Goal: Task Accomplishment & Management: Manage account settings

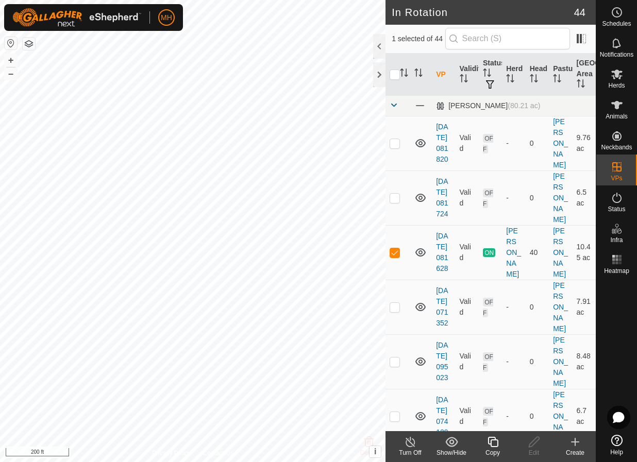
click at [491, 436] on icon at bounding box center [492, 442] width 13 height 12
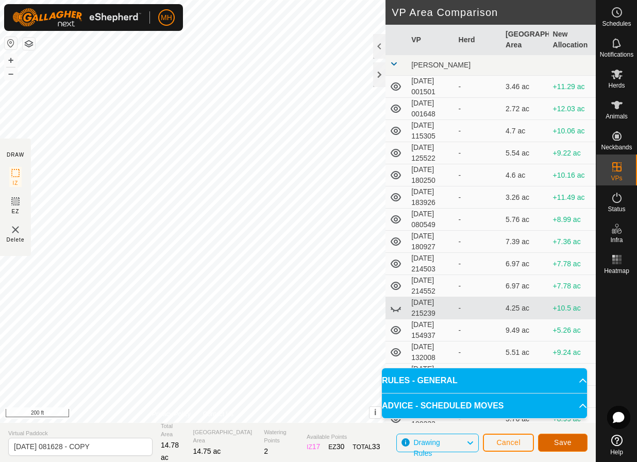
click at [556, 438] on span "Save" at bounding box center [563, 442] width 18 height 8
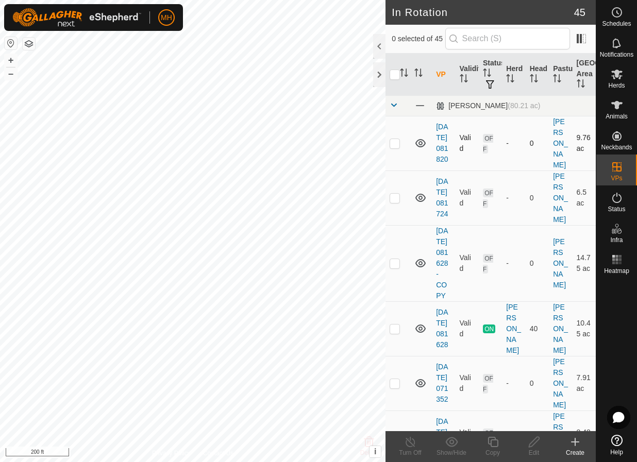
click at [398, 144] on p-checkbox at bounding box center [394, 143] width 10 height 8
click at [397, 144] on p-checkbox at bounding box center [394, 143] width 10 height 8
checkbox input "false"
click at [392, 202] on p-checkbox at bounding box center [394, 198] width 10 height 8
checkbox input "true"
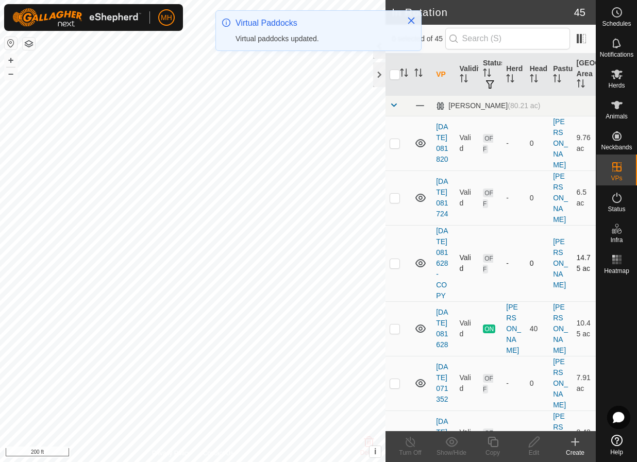
click at [397, 299] on td at bounding box center [397, 263] width 25 height 76
checkbox input "true"
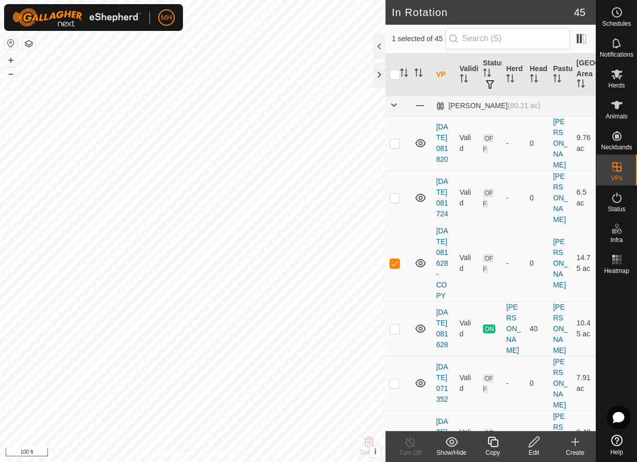
click at [530, 444] on icon at bounding box center [533, 442] width 13 height 12
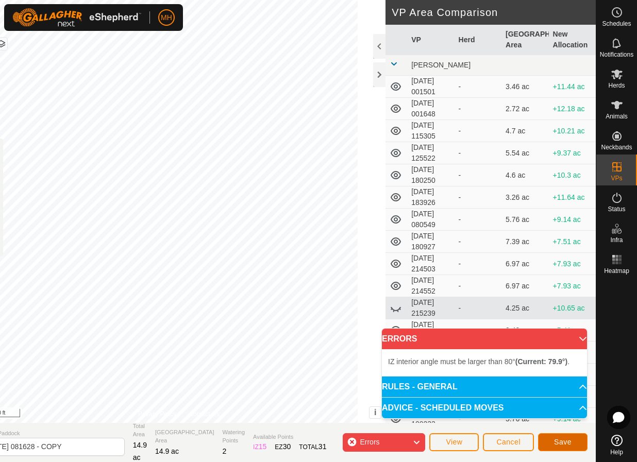
click at [567, 448] on button "Save" at bounding box center [562, 442] width 49 height 18
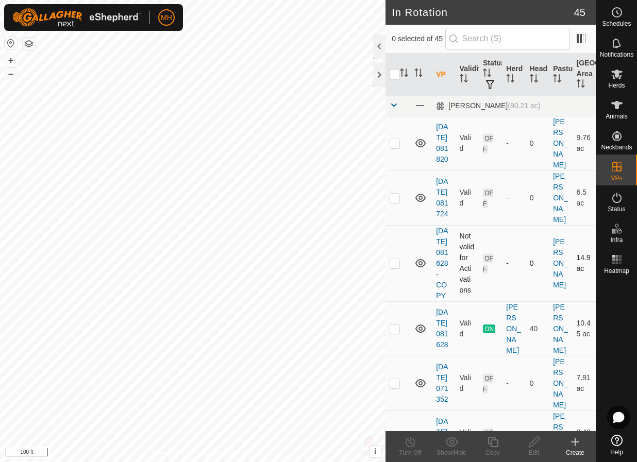
click at [395, 267] on p-checkbox at bounding box center [394, 263] width 10 height 8
checkbox input "true"
click at [539, 446] on icon at bounding box center [533, 442] width 13 height 12
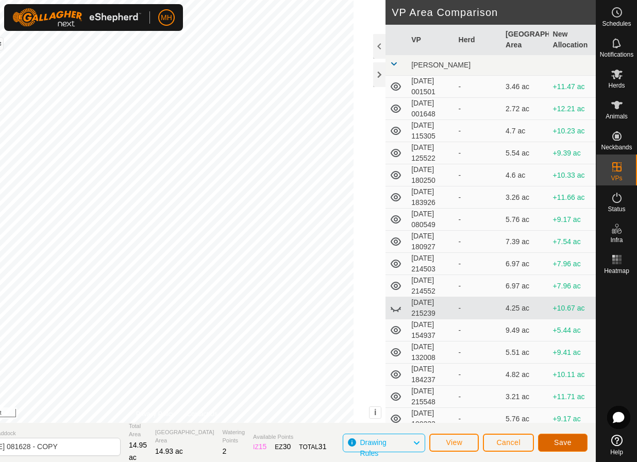
click at [574, 440] on button "Save" at bounding box center [562, 443] width 49 height 18
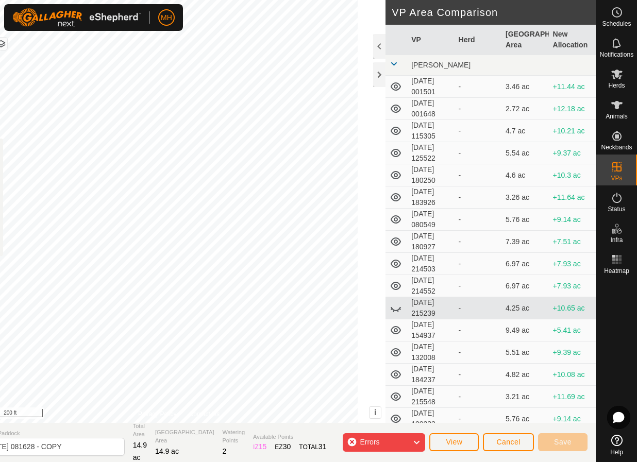
click at [396, 311] on icon at bounding box center [395, 308] width 12 height 12
click at [396, 309] on icon at bounding box center [395, 308] width 12 height 12
click at [396, 309] on icon at bounding box center [395, 309] width 10 height 4
click at [396, 309] on icon at bounding box center [395, 308] width 12 height 12
click at [396, 309] on icon at bounding box center [395, 309] width 10 height 4
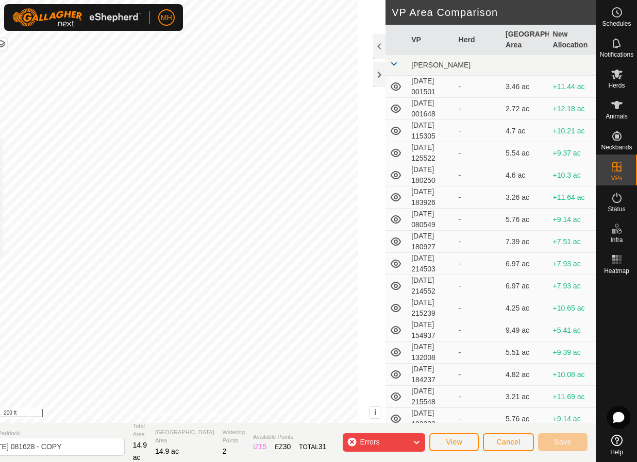
click at [396, 309] on icon at bounding box center [395, 308] width 12 height 12
click at [396, 309] on icon at bounding box center [395, 309] width 10 height 4
click at [507, 439] on span "Cancel" at bounding box center [508, 442] width 24 height 8
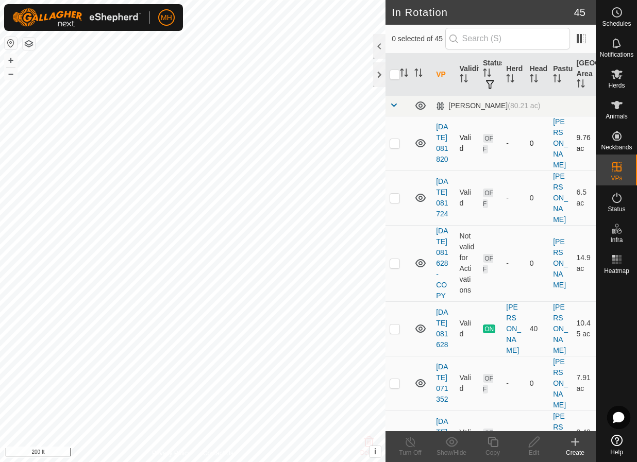
click at [392, 146] on p-checkbox at bounding box center [394, 143] width 10 height 8
checkbox input "false"
click at [391, 202] on p-checkbox at bounding box center [394, 198] width 10 height 8
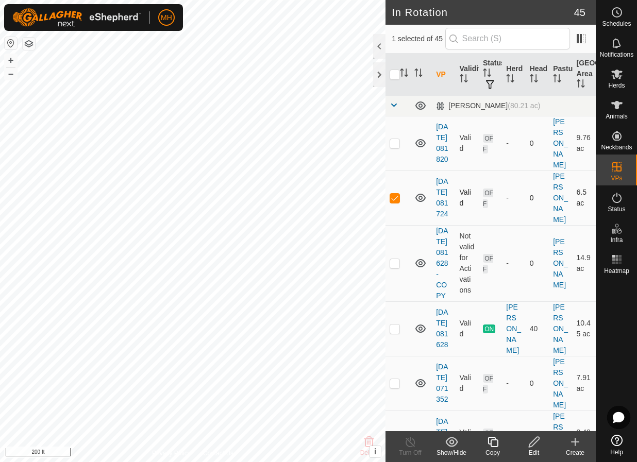
checkbox input "false"
click at [399, 286] on td at bounding box center [397, 263] width 25 height 76
checkbox input "true"
click at [526, 437] on edit-svg-icon at bounding box center [533, 442] width 41 height 12
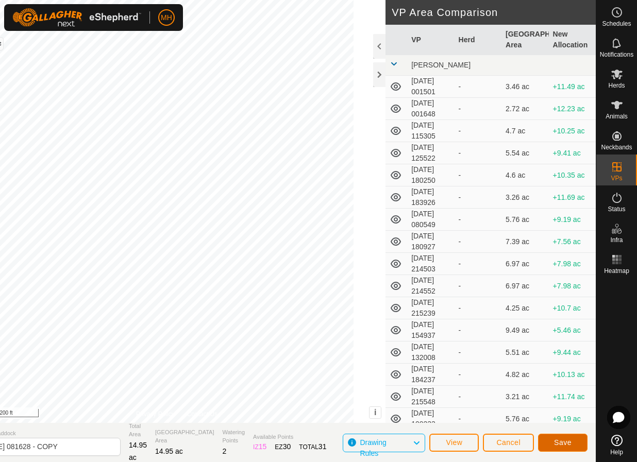
click at [550, 446] on button "Save" at bounding box center [562, 443] width 49 height 18
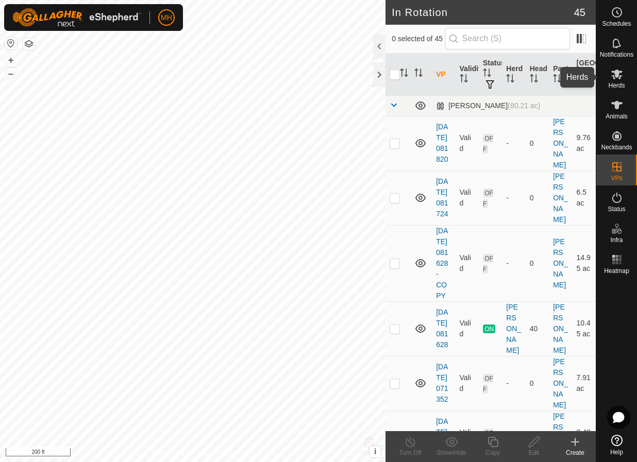
click at [614, 81] on es-mob-svg-icon at bounding box center [616, 74] width 19 height 16
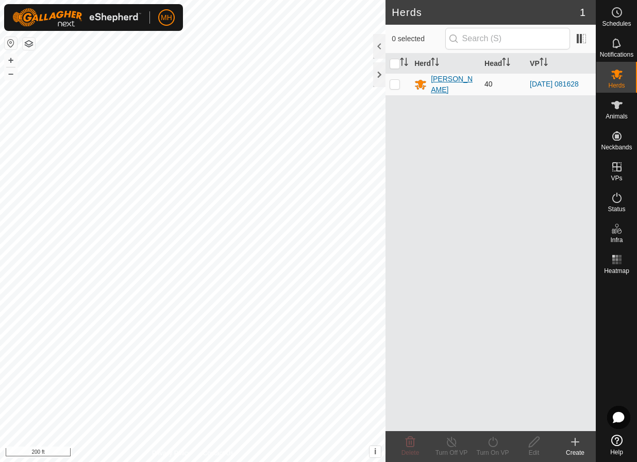
click at [433, 83] on div "[PERSON_NAME]" at bounding box center [453, 85] width 45 height 22
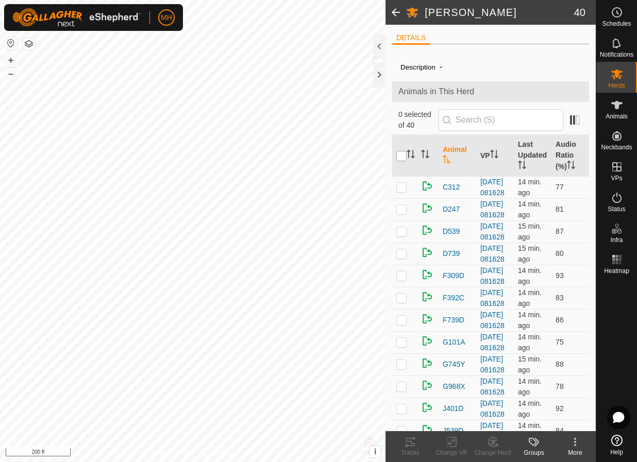
click at [401, 158] on input "checkbox" at bounding box center [401, 156] width 10 height 10
checkbox input "true"
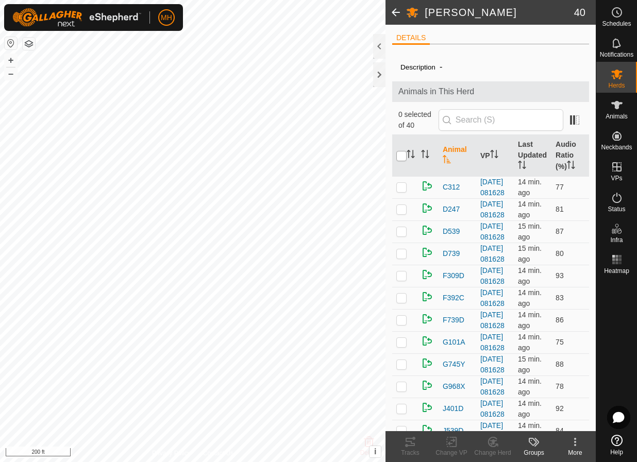
checkbox input "true"
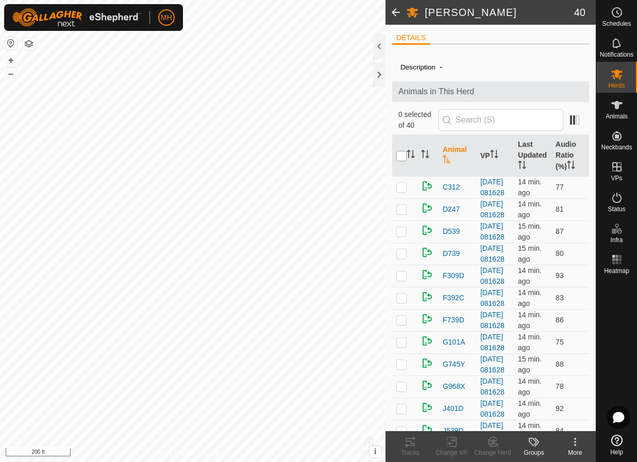
checkbox input "true"
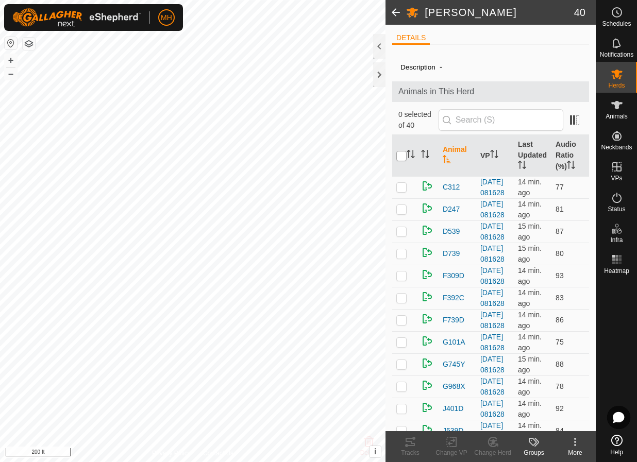
checkbox input "true"
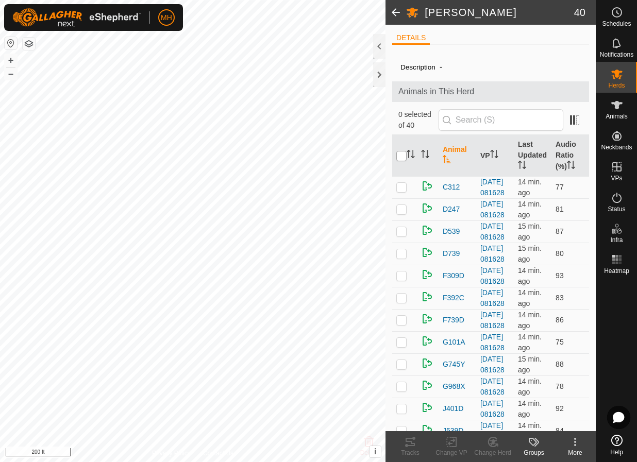
checkbox input "true"
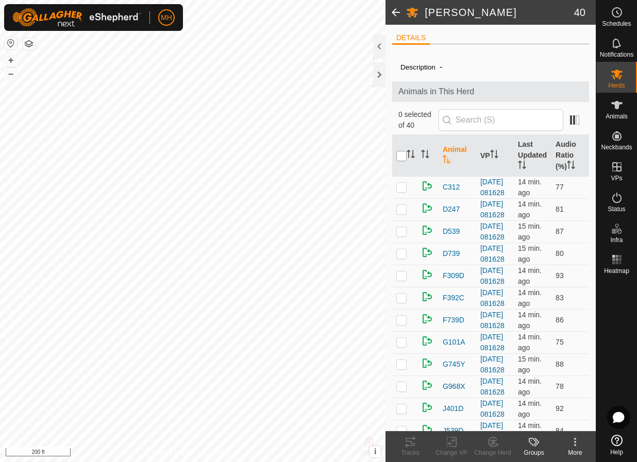
checkbox input "true"
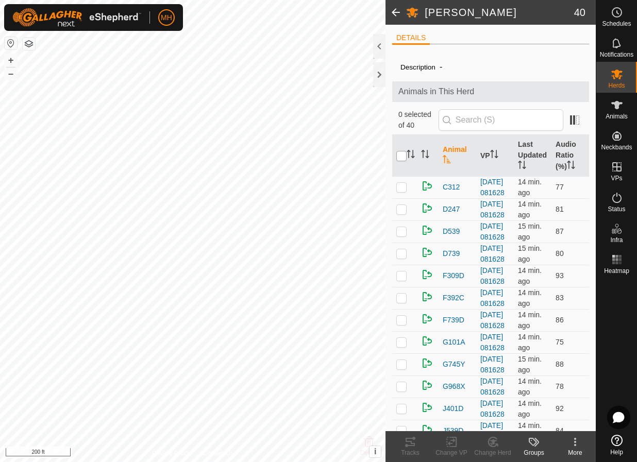
checkbox input "true"
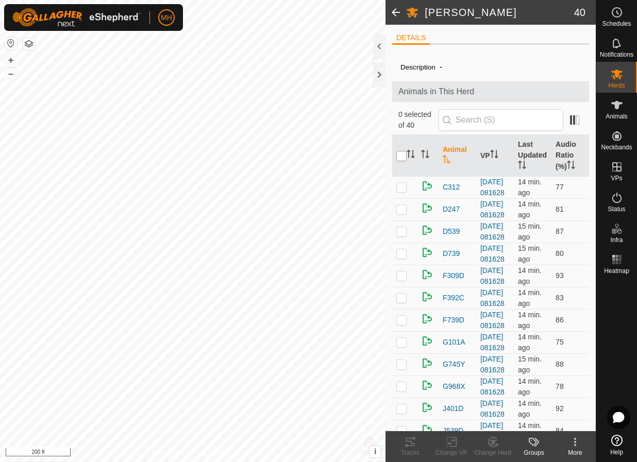
checkbox input "true"
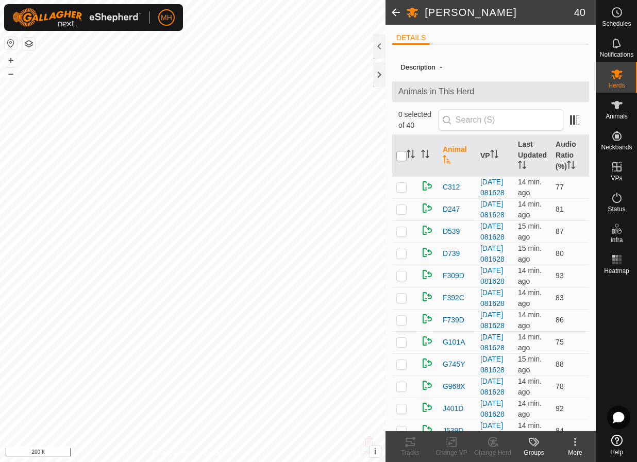
checkbox input "true"
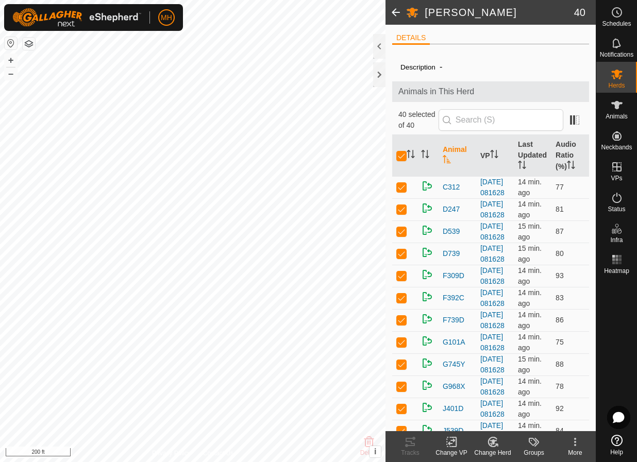
click at [455, 440] on icon at bounding box center [451, 442] width 13 height 12
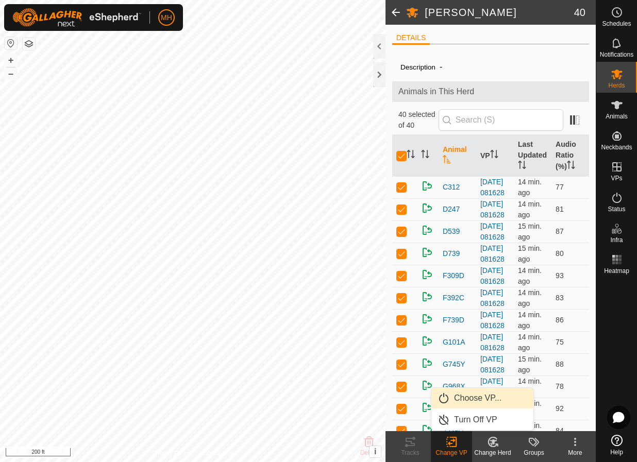
click at [478, 392] on link "Choose VP..." at bounding box center [482, 398] width 102 height 21
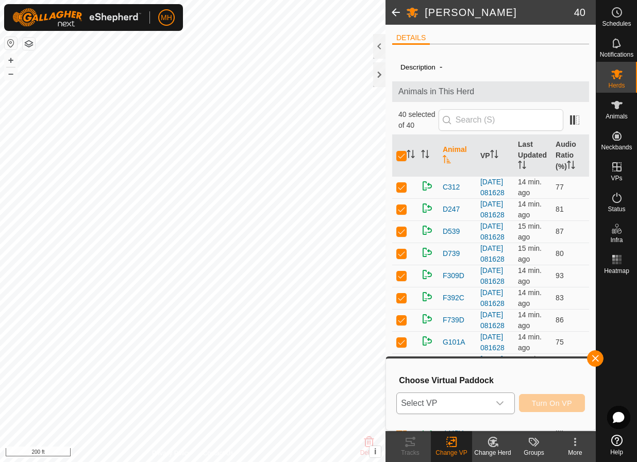
click at [461, 397] on span "Select VP" at bounding box center [443, 403] width 93 height 21
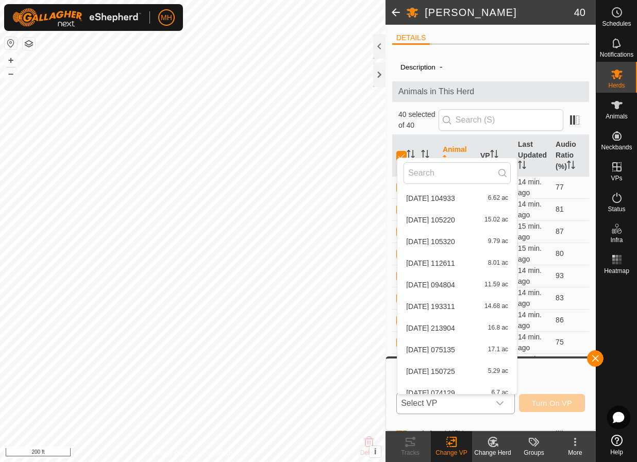
scroll to position [772, 0]
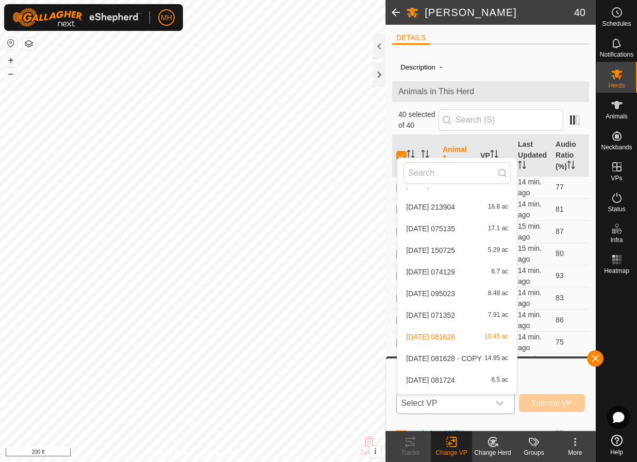
click at [476, 360] on li "2025-08-11 081628 - COPY 14.95 ac" at bounding box center [456, 358] width 119 height 21
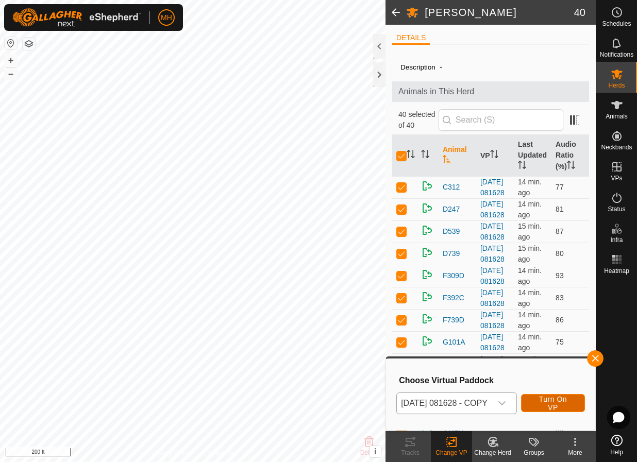
click at [560, 402] on span "Turn On VP" at bounding box center [553, 403] width 38 height 16
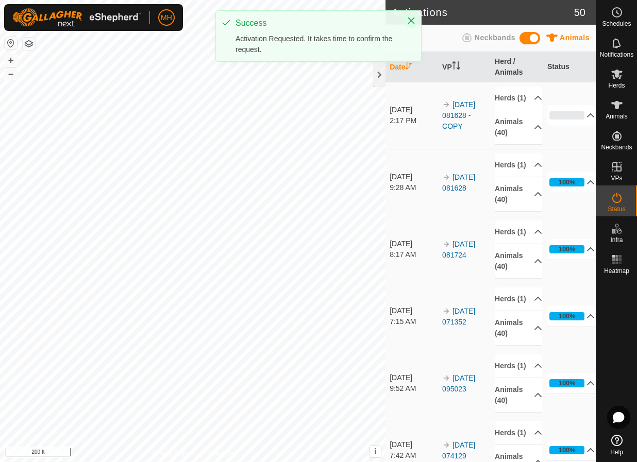
click at [406, 22] on button "Close" at bounding box center [411, 20] width 14 height 14
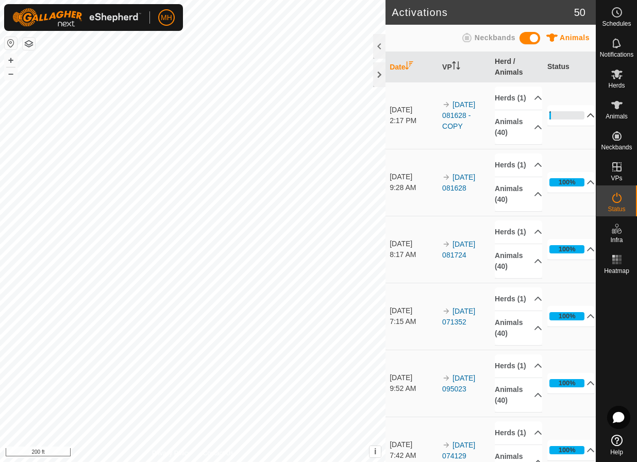
click at [547, 112] on p-accordion-header "5%" at bounding box center [570, 115] width 47 height 21
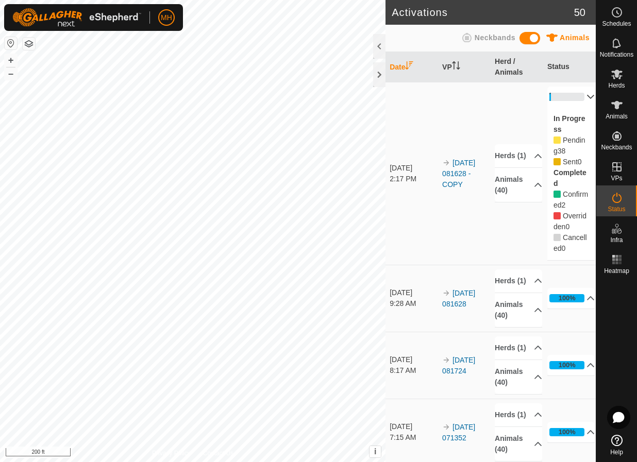
click at [557, 100] on p-accordion-header "5%" at bounding box center [570, 97] width 47 height 21
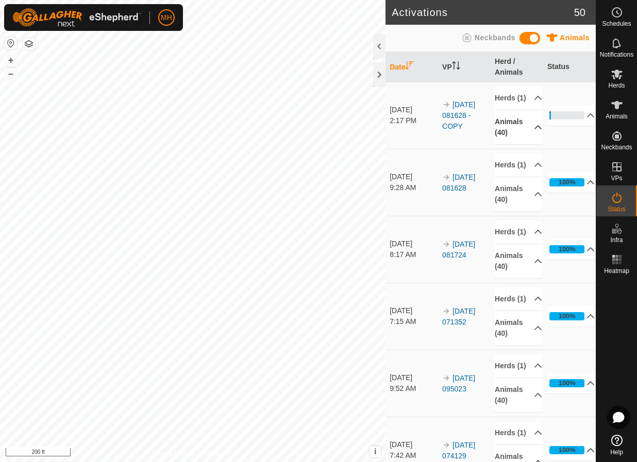
click at [512, 144] on p-accordion-header "Animals (40)" at bounding box center [517, 127] width 47 height 34
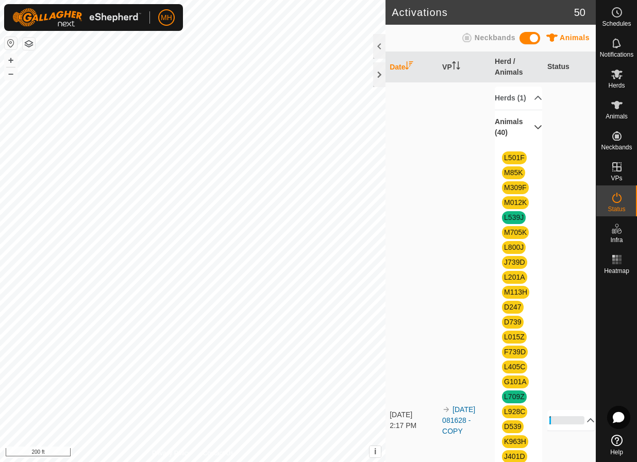
click at [511, 144] on p-accordion-header "Animals (40)" at bounding box center [517, 127] width 47 height 34
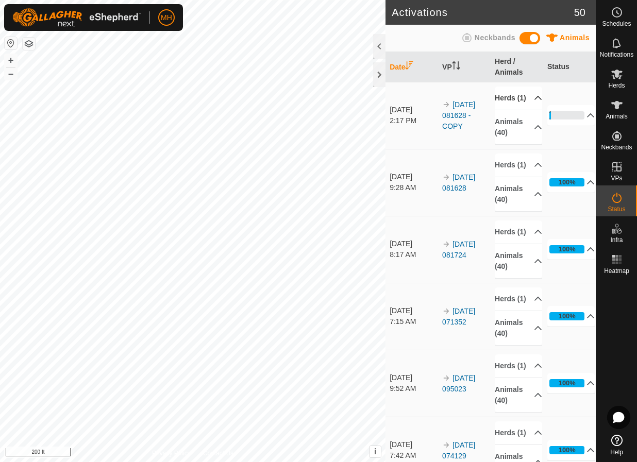
click at [513, 108] on p-accordion-header "Herds (1)" at bounding box center [517, 98] width 47 height 23
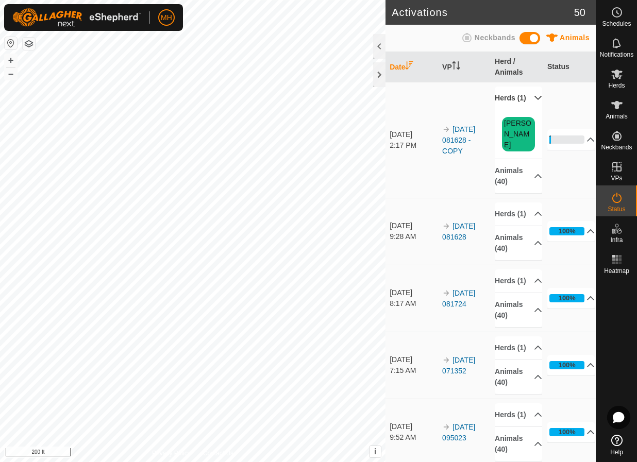
click at [513, 108] on p-accordion-header "Herds (1)" at bounding box center [517, 98] width 47 height 23
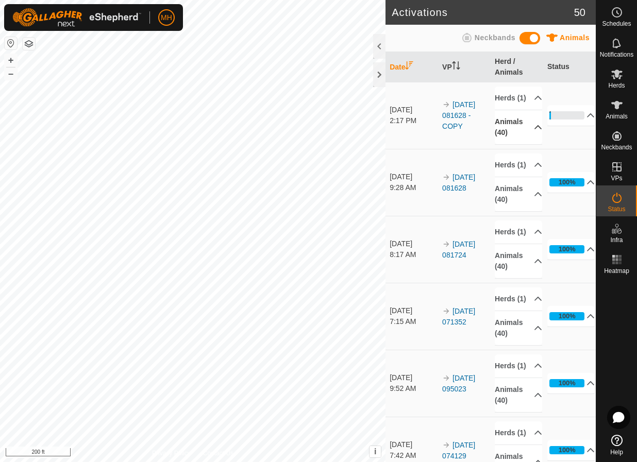
click at [508, 129] on p-accordion-header "Animals (40)" at bounding box center [517, 127] width 47 height 34
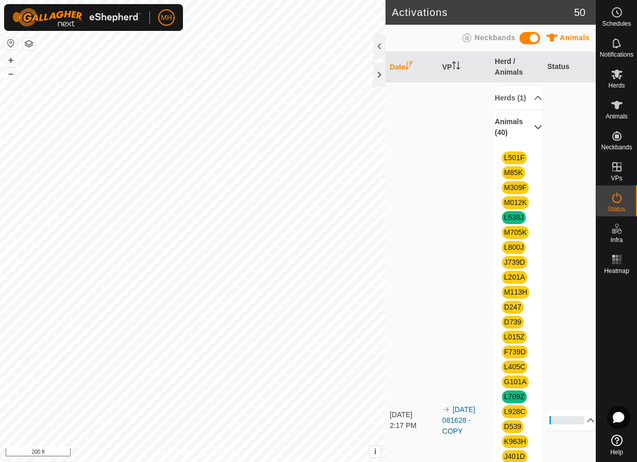
click at [508, 129] on p-accordion-header "Animals (40)" at bounding box center [517, 127] width 47 height 34
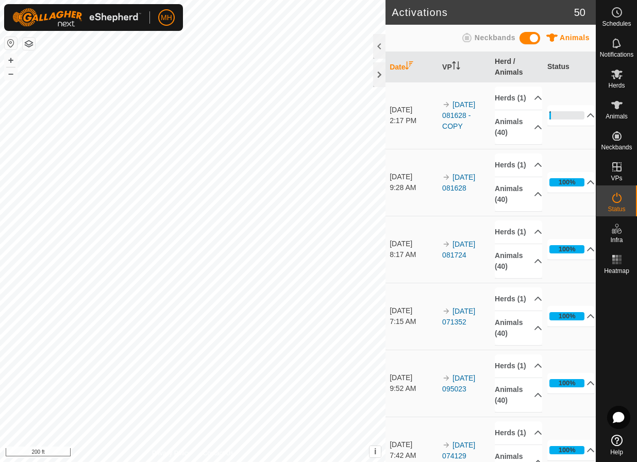
click at [544, 149] on td "5% In Progress Pending 38 Sent 0 Completed Confirmed 2 Overridden 0 Cancelled 0" at bounding box center [569, 115] width 53 height 67
click at [526, 144] on p-accordion-header "Animals (40)" at bounding box center [517, 127] width 47 height 34
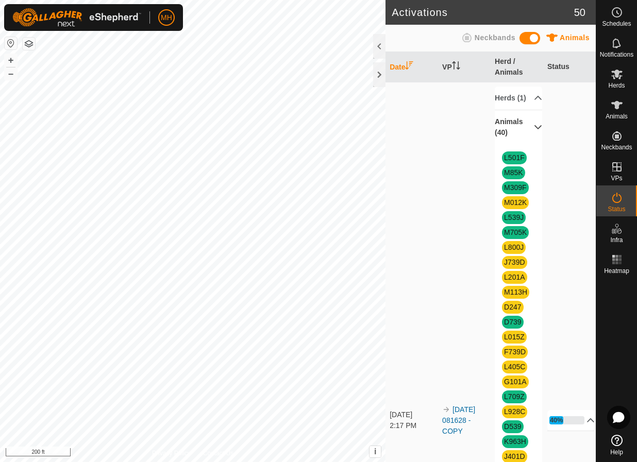
click at [526, 144] on p-accordion-header "Animals (40)" at bounding box center [517, 127] width 47 height 34
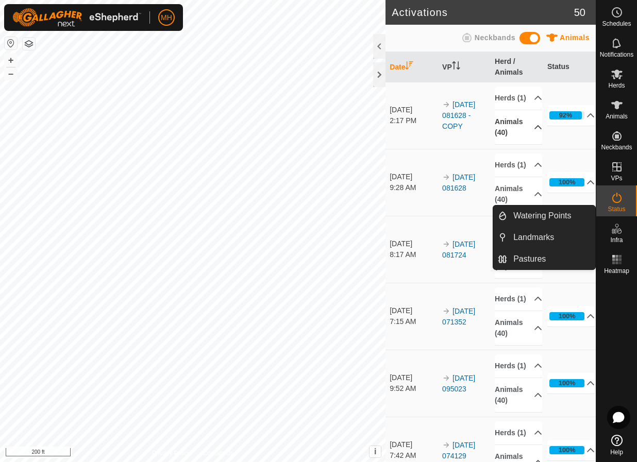
click at [512, 130] on p-accordion-header "Animals (40)" at bounding box center [517, 127] width 47 height 34
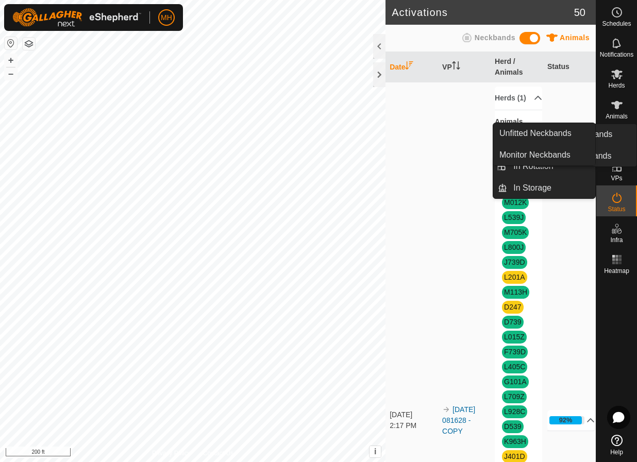
click at [622, 136] on icon at bounding box center [616, 136] width 12 height 12
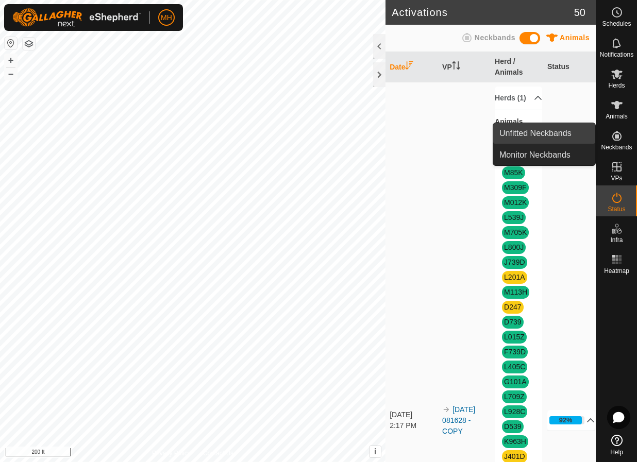
click at [552, 138] on link "Unfitted Neckbands" at bounding box center [544, 133] width 102 height 21
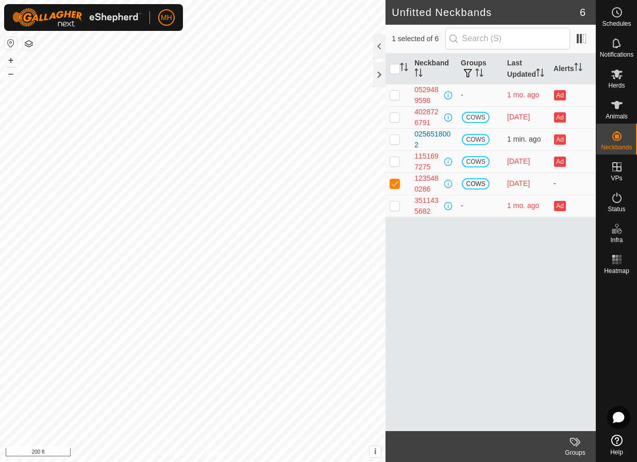
click at [396, 183] on p-checkbox at bounding box center [394, 183] width 10 height 8
checkbox input "false"
click at [380, 73] on div at bounding box center [379, 74] width 12 height 25
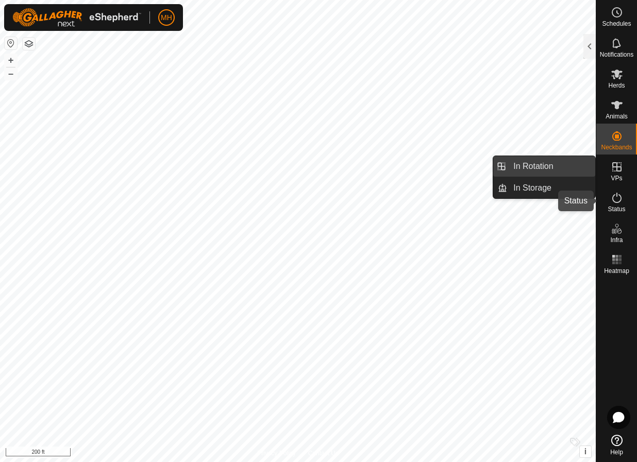
drag, startPoint x: 618, startPoint y: 196, endPoint x: 565, endPoint y: 169, distance: 59.0
click at [618, 196] on icon at bounding box center [616, 198] width 12 height 12
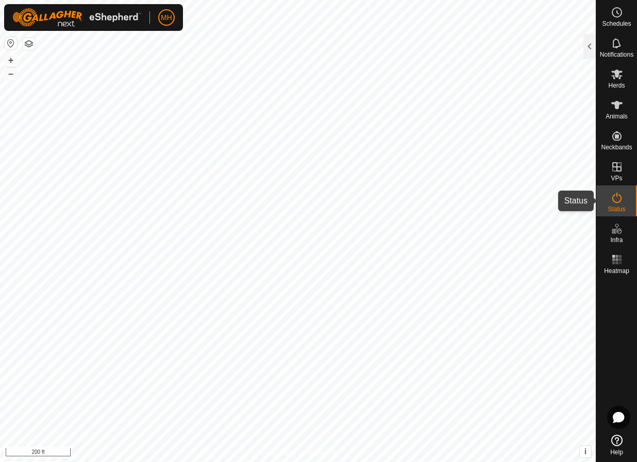
click at [615, 190] on es-activation-svg-icon at bounding box center [616, 198] width 19 height 16
click at [585, 42] on div at bounding box center [589, 46] width 12 height 25
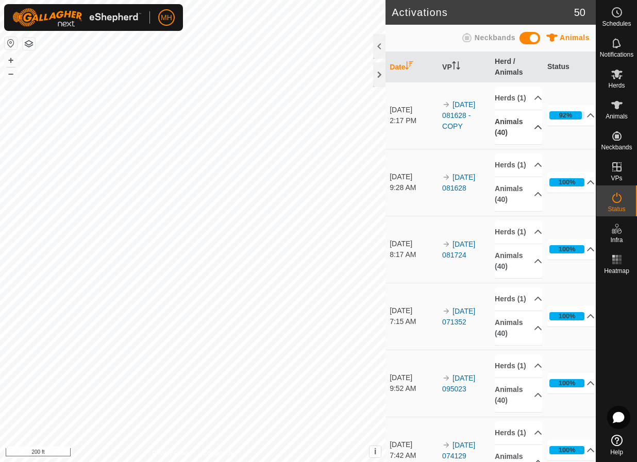
click at [522, 133] on p-accordion-header "Animals (40)" at bounding box center [517, 127] width 47 height 34
click at [514, 144] on p-accordion-header "Animals (40)" at bounding box center [517, 127] width 47 height 34
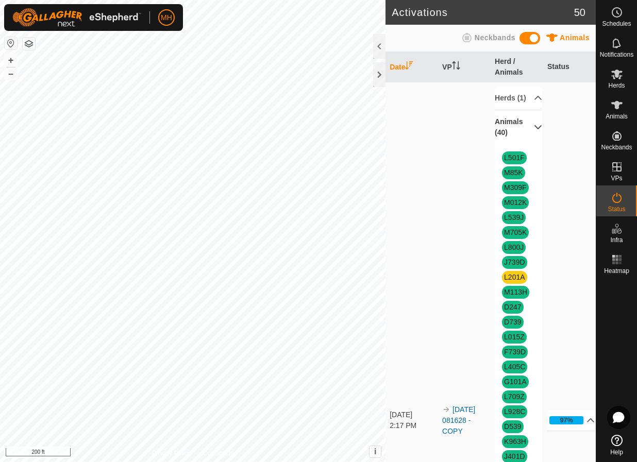
click at [543, 244] on td "97% In Progress Pending 1 Sent 0 Completed Confirmed 39 Overridden 0 Cancelled 0" at bounding box center [569, 420] width 53 height 677
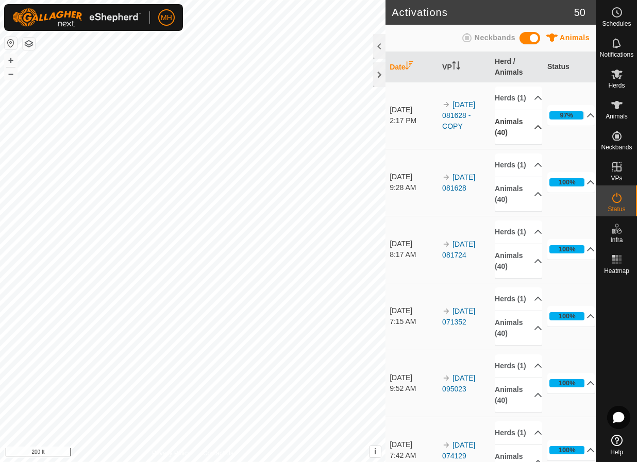
click at [506, 136] on p-accordion-header "Animals (40)" at bounding box center [517, 127] width 47 height 34
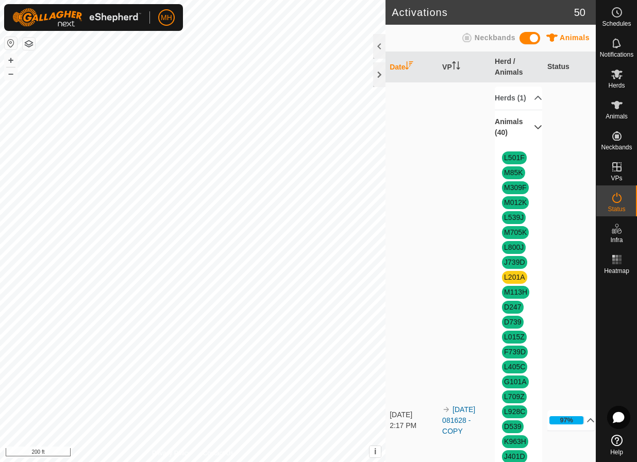
click at [498, 144] on p-accordion-header "Animals (40)" at bounding box center [517, 127] width 47 height 34
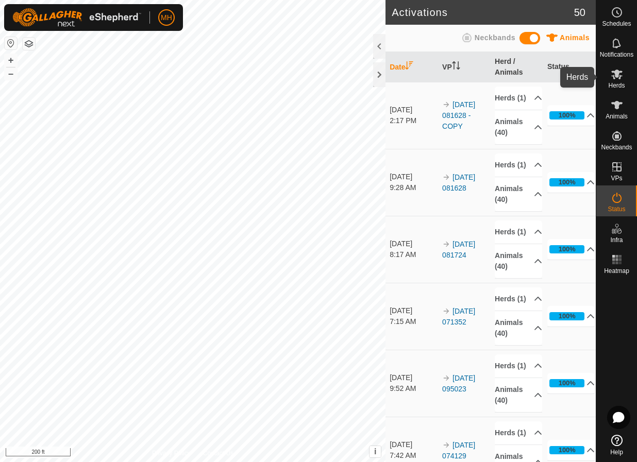
click at [621, 73] on icon at bounding box center [616, 74] width 12 height 12
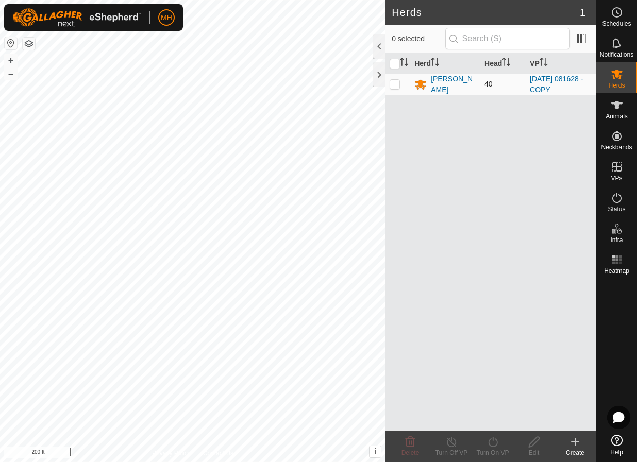
click at [449, 81] on div "[PERSON_NAME]" at bounding box center [453, 85] width 45 height 22
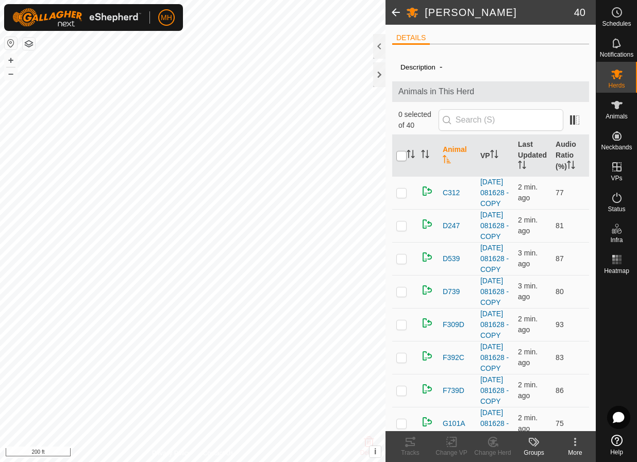
click at [404, 153] on input "checkbox" at bounding box center [401, 156] width 10 height 10
checkbox input "true"
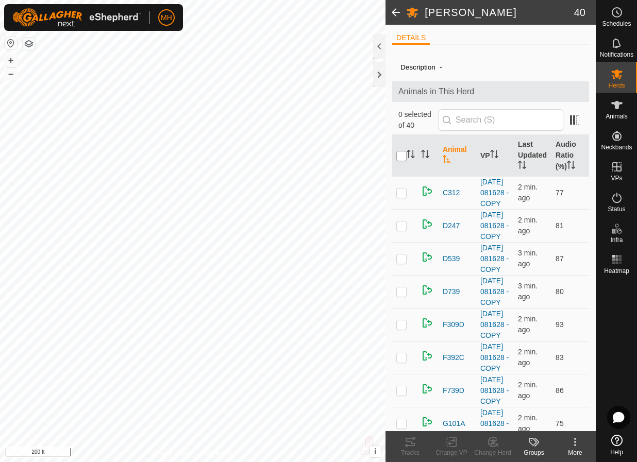
checkbox input "true"
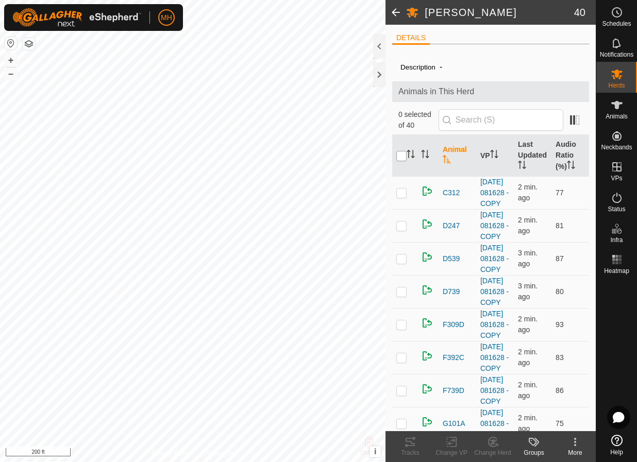
checkbox input "true"
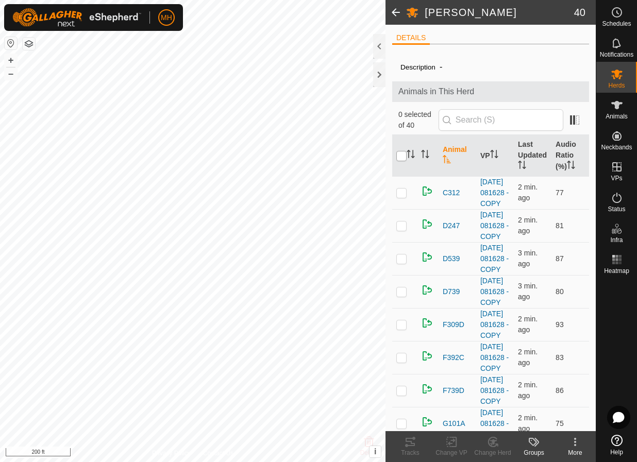
checkbox input "true"
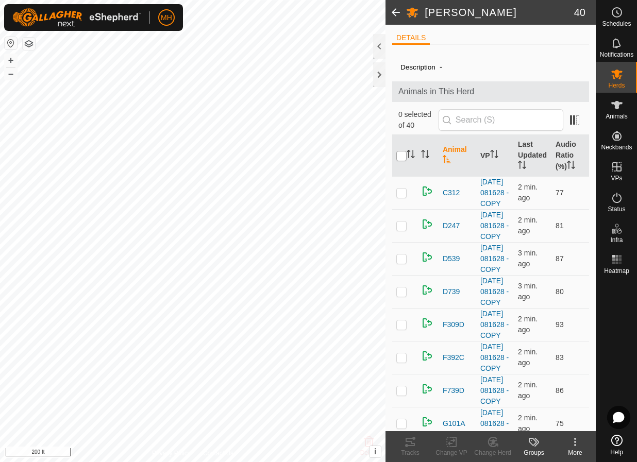
checkbox input "true"
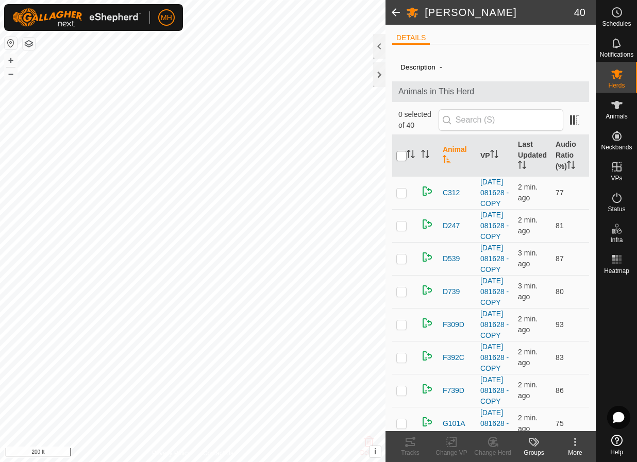
checkbox input "true"
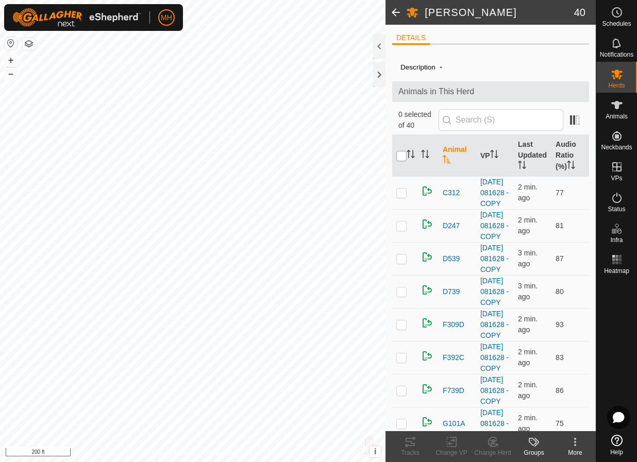
checkbox input "true"
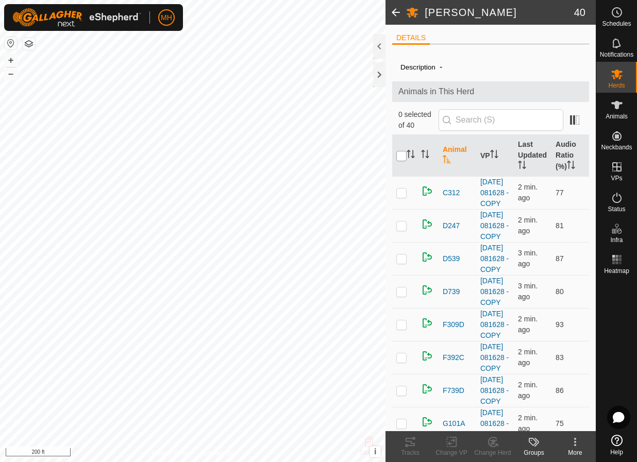
checkbox input "true"
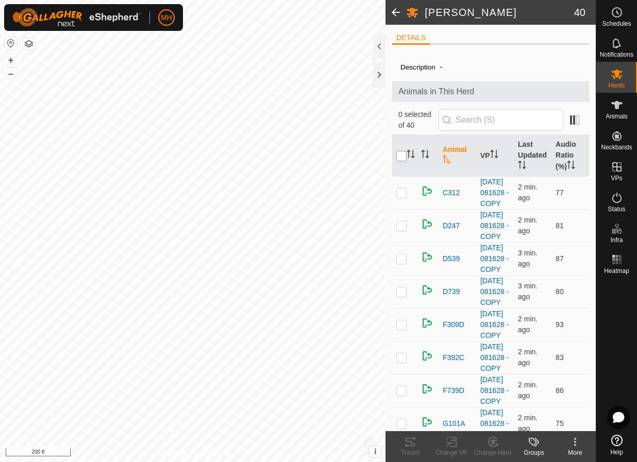
checkbox input "true"
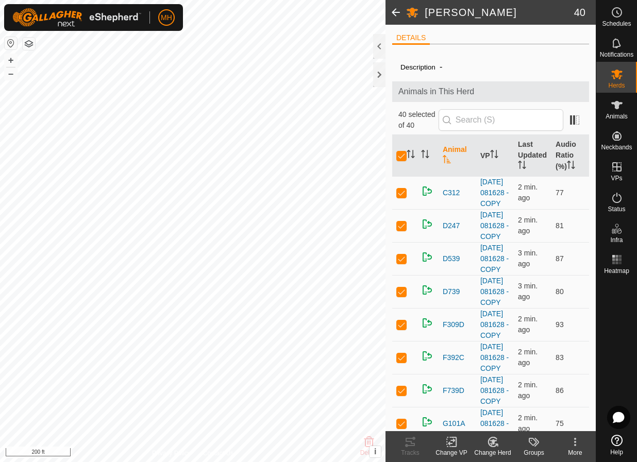
click at [448, 442] on icon at bounding box center [451, 442] width 13 height 12
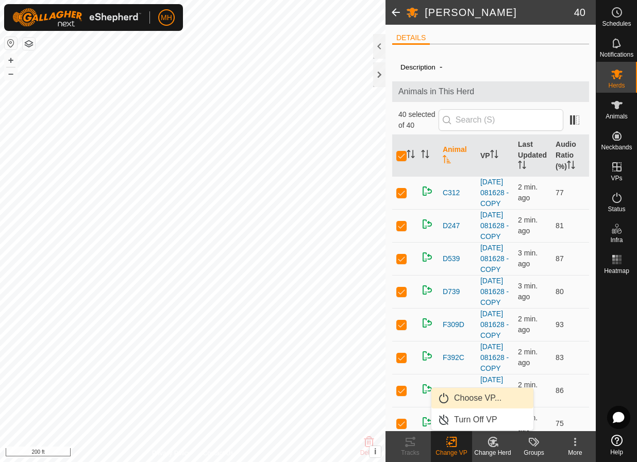
click at [471, 394] on link "Choose VP..." at bounding box center [482, 398] width 102 height 21
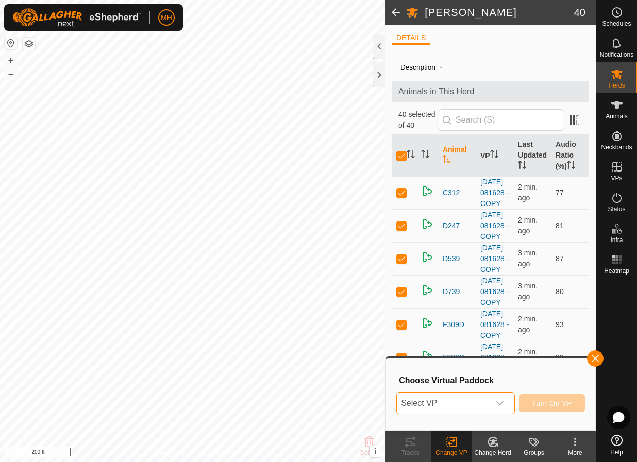
click at [472, 400] on span "Select VP" at bounding box center [443, 403] width 93 height 21
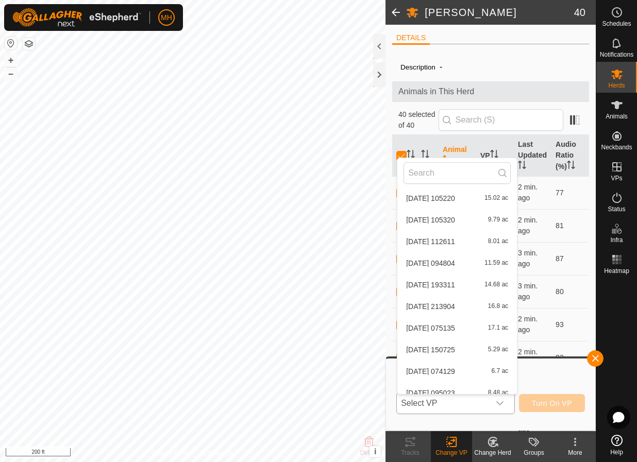
scroll to position [790, 0]
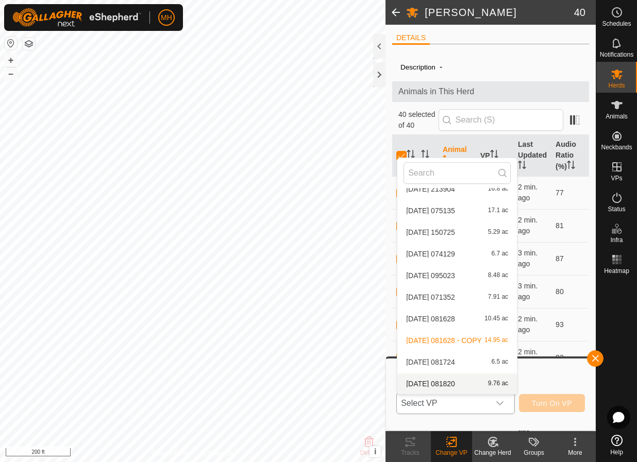
click at [484, 379] on li "2025-08-11 081820 9.76 ac" at bounding box center [456, 383] width 119 height 21
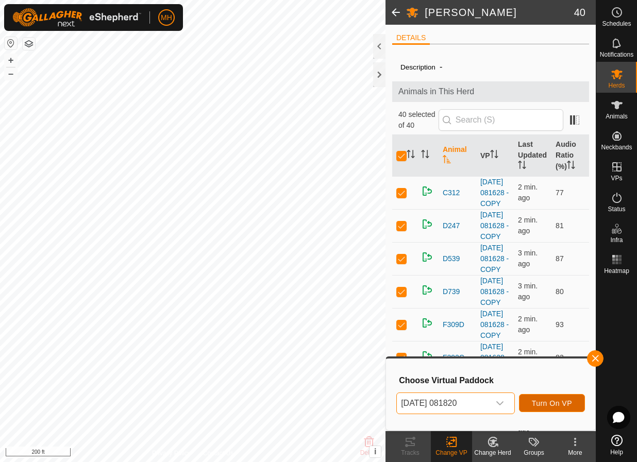
click at [539, 402] on span "Turn On VP" at bounding box center [552, 403] width 40 height 8
